Goal: Information Seeking & Learning: Check status

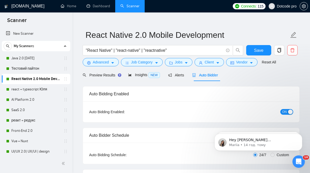
scroll to position [8, 0]
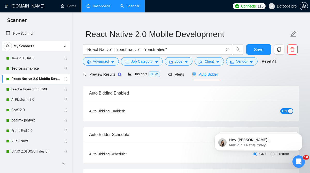
click at [98, 8] on link "Dashboard" at bounding box center [99, 6] width 24 height 4
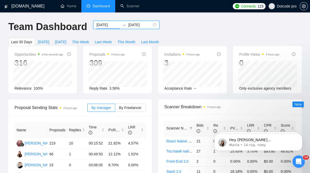
click at [111, 26] on input "[DATE]" at bounding box center [108, 25] width 24 height 6
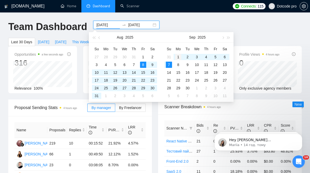
type input "[DATE]"
click at [179, 57] on div "1" at bounding box center [178, 57] width 6 height 6
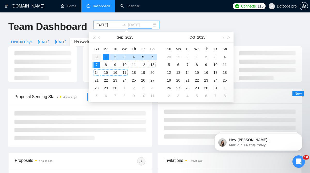
type input "[DATE]"
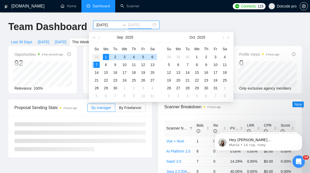
click at [97, 63] on div "7" at bounding box center [97, 65] width 6 height 6
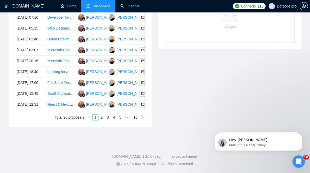
scroll to position [301, 0]
click at [100, 126] on div "Date Title Manager Freelancer Status [DATE] 07:17 Developer for Lovable/Base44-…" at bounding box center [80, 55] width 143 height 141
click at [101, 126] on div "Date Title Manager Freelancer Status [DATE] 07:17 Developer for Lovable/Base44-…" at bounding box center [80, 55] width 143 height 141
click at [101, 120] on link "2" at bounding box center [102, 117] width 6 height 6
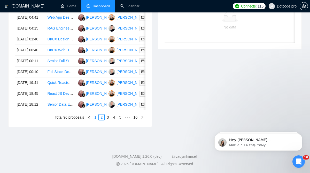
click at [97, 120] on link "1" at bounding box center [96, 117] width 6 height 6
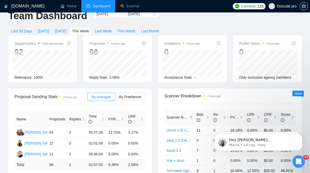
scroll to position [14, 0]
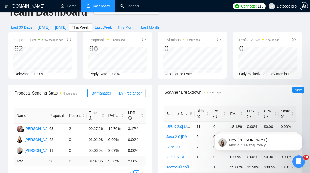
click at [122, 95] on label "By Freelancer" at bounding box center [130, 93] width 30 height 8
click at [115, 94] on input "By Freelancer" at bounding box center [115, 94] width 0 height 0
click at [101, 94] on span "By manager" at bounding box center [100, 93] width 19 height 4
click at [88, 94] on input "By manager" at bounding box center [88, 94] width 0 height 0
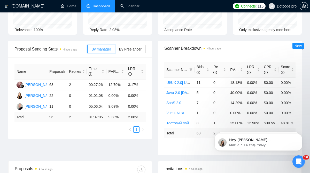
scroll to position [43, 0]
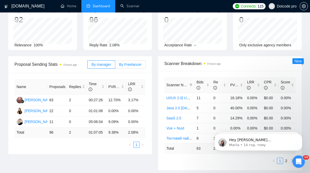
click at [132, 60] on label "By Freelancer" at bounding box center [130, 64] width 30 height 8
click at [115, 66] on input "By Freelancer" at bounding box center [115, 66] width 0 height 0
click at [105, 64] on span "By manager" at bounding box center [100, 64] width 19 height 4
click at [88, 66] on input "By manager" at bounding box center [88, 66] width 0 height 0
click at [133, 59] on div "By manager By Freelancer" at bounding box center [116, 64] width 58 height 17
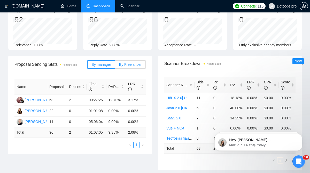
click at [132, 63] on span "By Freelancer" at bounding box center [130, 64] width 22 height 4
click at [115, 66] on input "By Freelancer" at bounding box center [115, 66] width 0 height 0
click at [110, 63] on span "By manager" at bounding box center [100, 64] width 19 height 4
click at [88, 66] on input "By manager" at bounding box center [88, 66] width 0 height 0
click at [126, 61] on label "By Freelancer" at bounding box center [130, 64] width 30 height 8
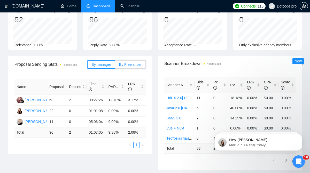
click at [115, 66] on input "By Freelancer" at bounding box center [115, 66] width 0 height 0
click at [154, 23] on div "Proposals 4 hours ago 96 [DATE] Sent 14 Reply Rate 2.08%" at bounding box center [117, 26] width 75 height 47
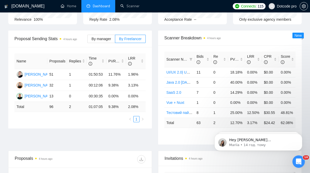
scroll to position [0, 0]
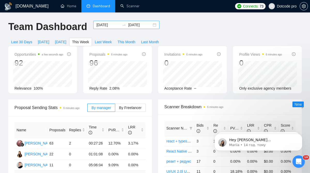
click at [150, 25] on div "2025-09-01 2025-09-07" at bounding box center [126, 25] width 66 height 8
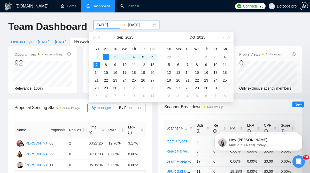
click at [150, 25] on div "2025-09-01 2025-09-07" at bounding box center [126, 25] width 66 height 8
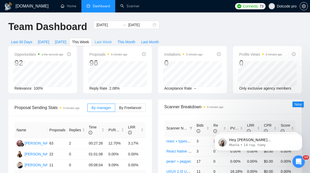
click at [111, 39] on span "Last Week" at bounding box center [103, 42] width 17 height 6
type input "2025-08-25"
type input "2025-08-31"
click at [124, 39] on span "This Month" at bounding box center [127, 42] width 18 height 6
type input "[DATE]"
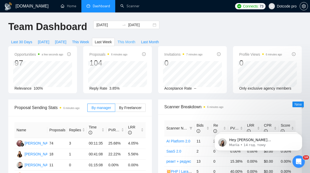
type input "2025-09-30"
click at [147, 40] on span "Last Month" at bounding box center [150, 42] width 18 height 6
type input "2025-08-01"
type input "2025-08-31"
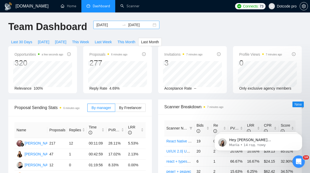
click at [102, 25] on input "2025-08-01" at bounding box center [108, 25] width 24 height 6
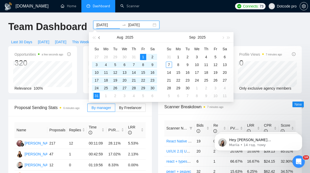
click at [99, 37] on span "button" at bounding box center [99, 37] width 3 height 3
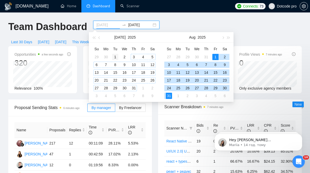
type input "2025-07-01"
click at [113, 56] on div "1" at bounding box center [115, 57] width 6 height 6
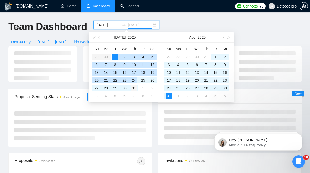
type input "2025-07-31"
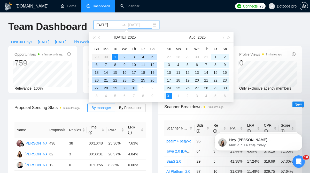
click at [137, 87] on div "31" at bounding box center [134, 88] width 6 height 6
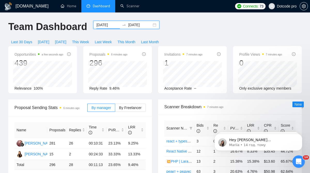
click at [107, 24] on input "2025-07-01" at bounding box center [108, 25] width 24 height 6
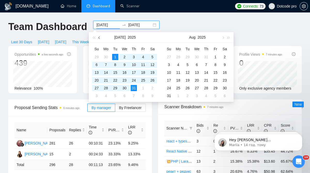
click at [98, 36] on button "button" at bounding box center [100, 37] width 6 height 10
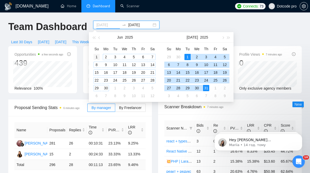
type input "2025-06-01"
click at [96, 55] on div "1" at bounding box center [97, 57] width 6 height 6
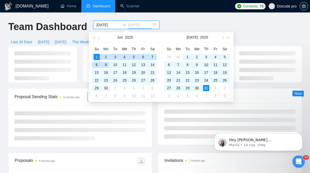
type input "2025-06-30"
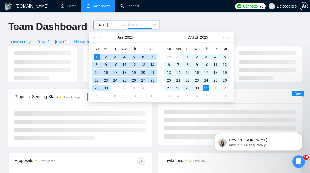
click at [108, 87] on div "30" at bounding box center [106, 88] width 6 height 6
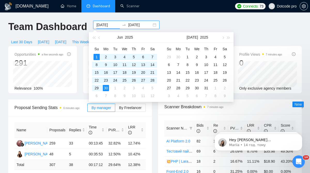
click at [109, 24] on input "2025-06-01" at bounding box center [108, 25] width 24 height 6
click at [100, 36] on button "button" at bounding box center [100, 37] width 6 height 10
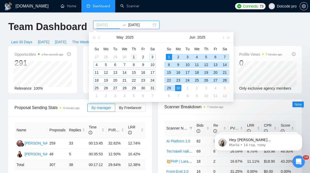
type input "2025-05-01"
click at [132, 55] on div "1" at bounding box center [134, 57] width 6 height 6
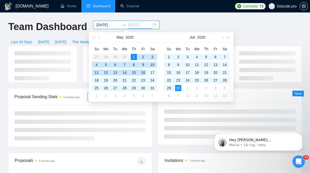
type input "2025-05-31"
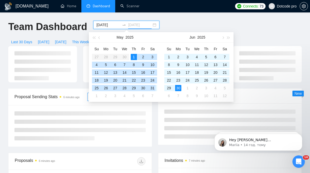
click at [155, 90] on div "31" at bounding box center [152, 88] width 6 height 6
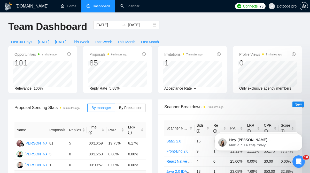
drag, startPoint x: 161, startPoint y: 72, endPoint x: 171, endPoint y: 56, distance: 18.3
click at [171, 56] on div "Invitations 7 minutes ago 1 Acceptance Rate --" at bounding box center [192, 69] width 69 height 47
click at [158, 38] on button "Last Month" at bounding box center [150, 42] width 24 height 8
type input "2025-08-01"
type input "2025-08-31"
